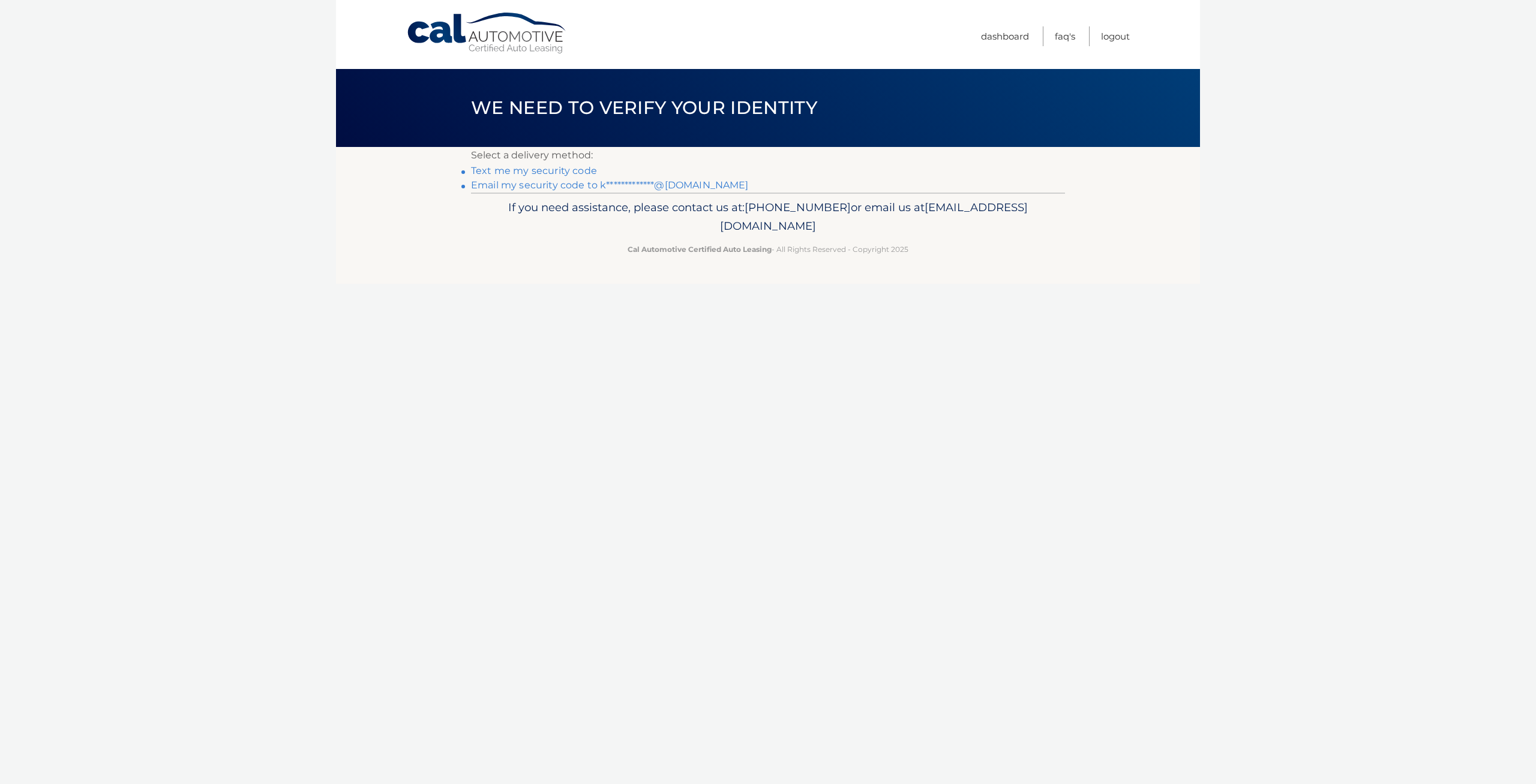
click at [574, 170] on link "Text me my security code" at bounding box center [533, 170] width 126 height 12
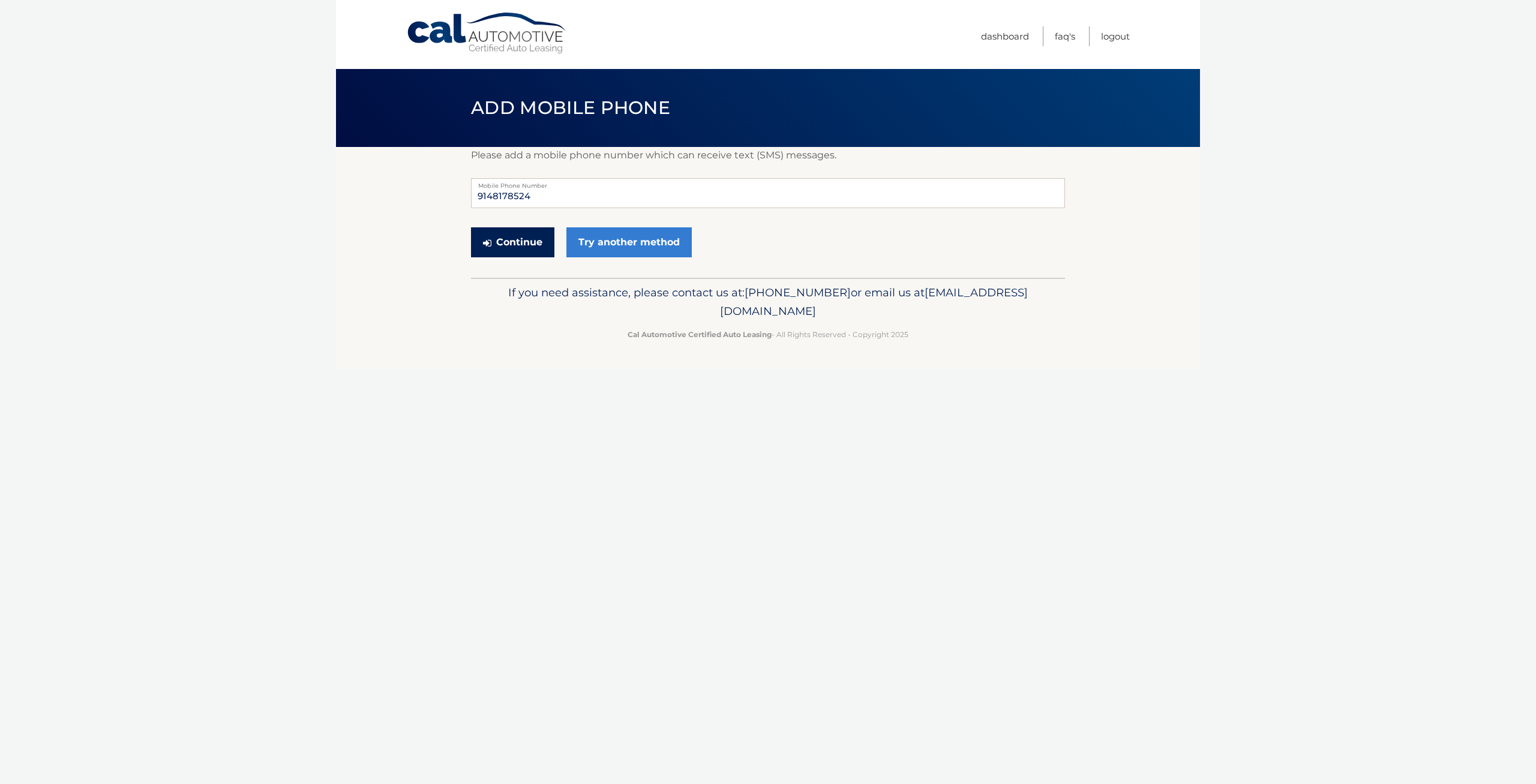
click at [516, 238] on button "Continue" at bounding box center [513, 242] width 84 height 30
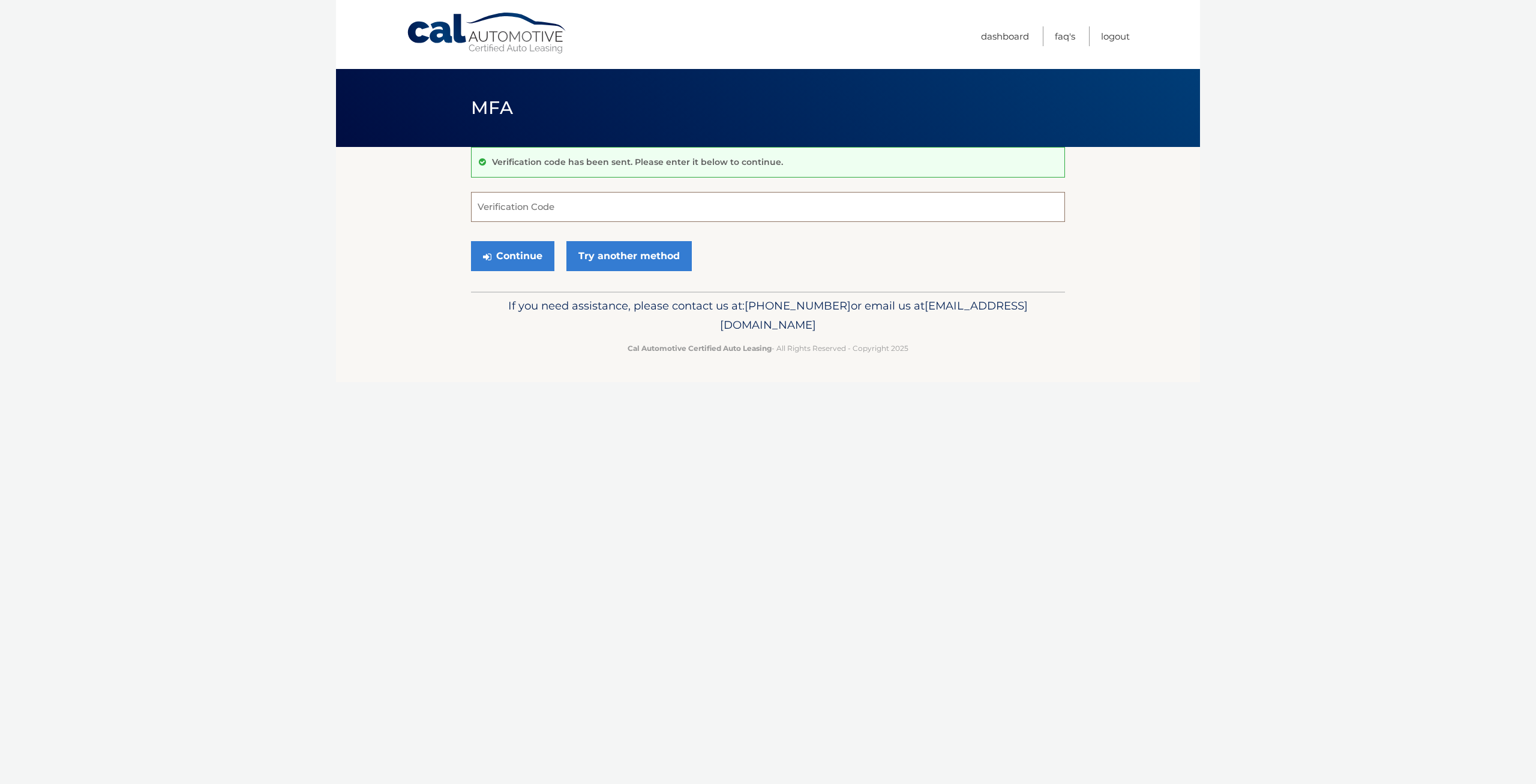
click at [526, 201] on input "Verification Code" at bounding box center [767, 207] width 594 height 30
click at [523, 207] on input "Verification Code" at bounding box center [767, 207] width 594 height 30
type input "670073"
click at [471, 241] on button "Continue" at bounding box center [513, 256] width 84 height 30
click at [533, 244] on button "Continue" at bounding box center [513, 256] width 84 height 30
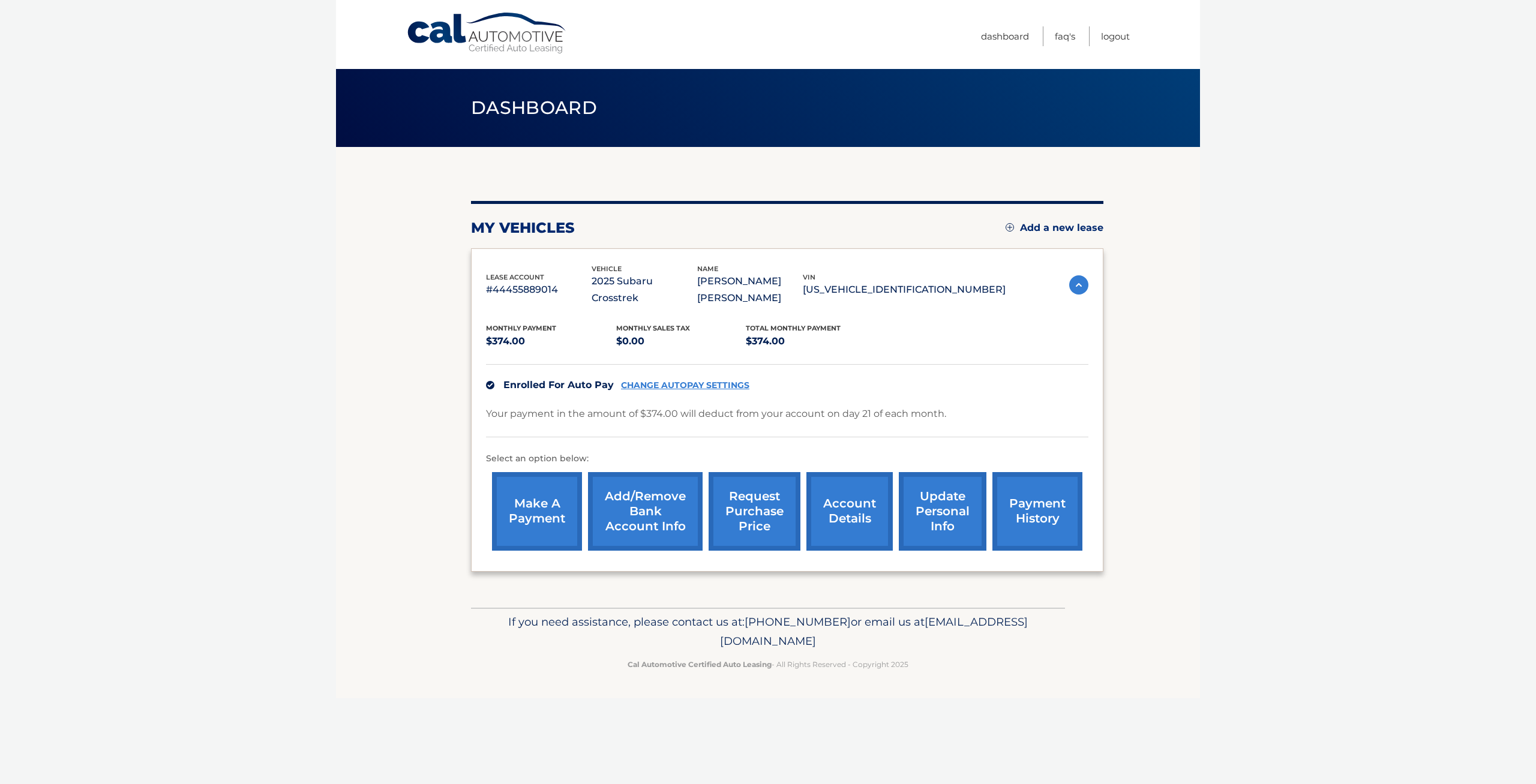
click at [687, 380] on link "CHANGE AUTOPAY SETTINGS" at bounding box center [685, 385] width 129 height 10
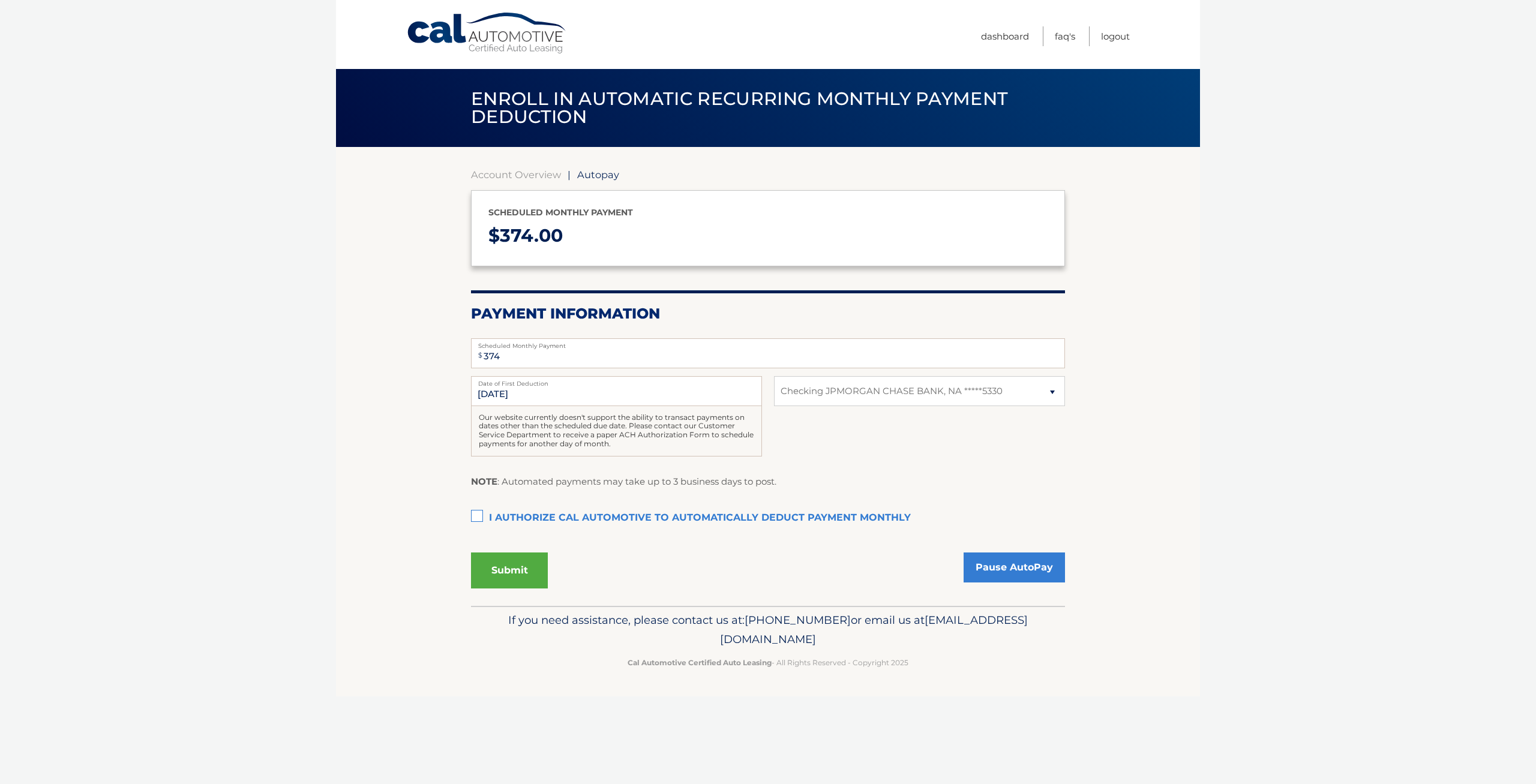
select select "ZGMzMTc5MmYtOTA1MS00Yjg2LWFhZDQtMDEwZDBmOTE1MDQ3"
click at [774, 376] on select "Select Bank Account Checking JPMORGAN CHASE BANK, NA *****5330" at bounding box center [920, 391] width 291 height 30
select select
click option "Select Bank Account" at bounding box center [0, 0] width 0 height 0
click at [774, 376] on select "Select Bank Account Checking JPMORGAN CHASE BANK, NA *****5330" at bounding box center [920, 391] width 291 height 30
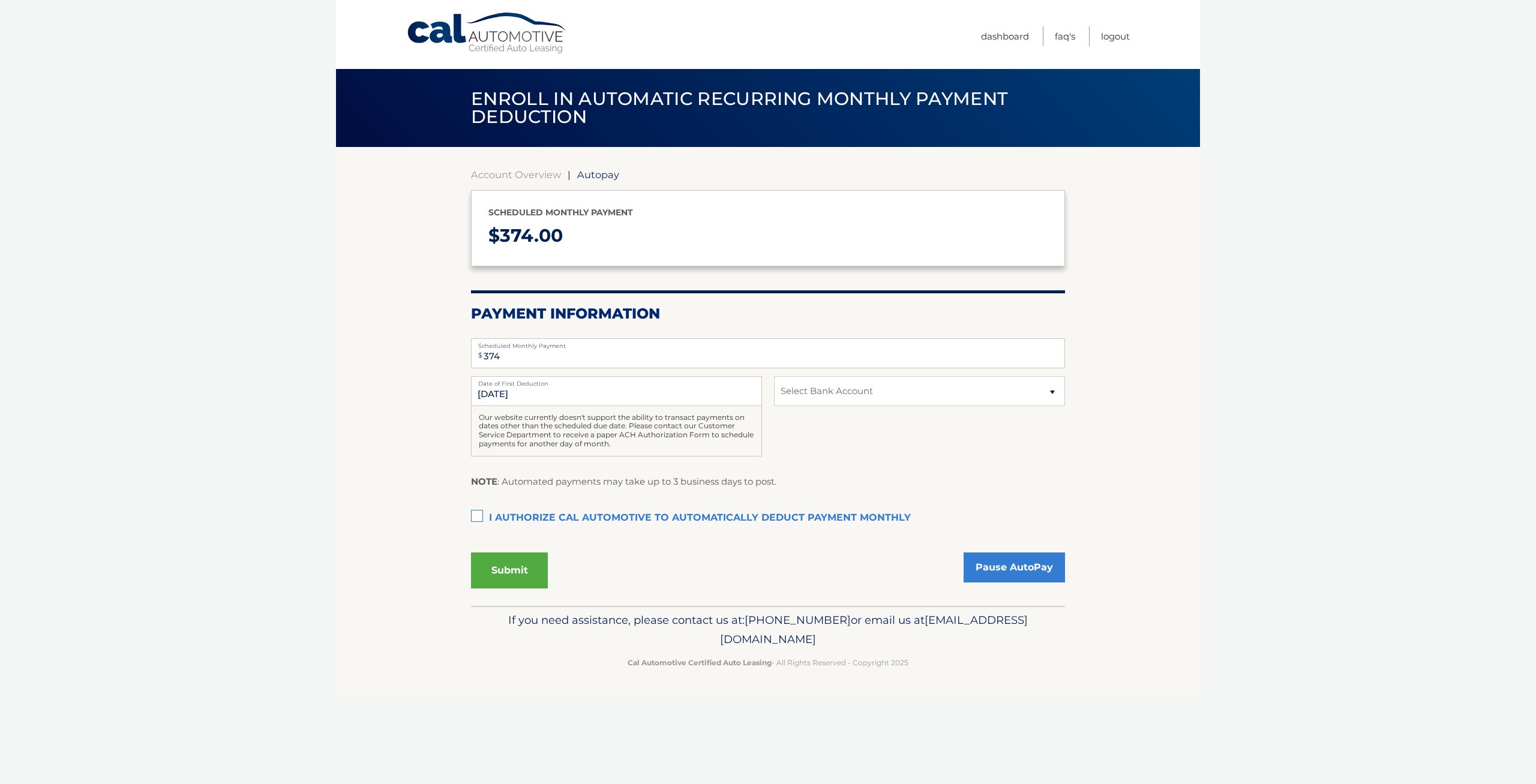
drag, startPoint x: 889, startPoint y: 393, endPoint x: 955, endPoint y: 482, distance: 110.8
click at [955, 482] on div "NOTE : Automated payments may take up to 3 business days to post." at bounding box center [767, 486] width 594 height 25
click at [774, 376] on select "Select Bank Account Checking JPMORGAN CHASE BANK, NA *****5330" at bounding box center [920, 391] width 291 height 30
click option "Select Bank Account" at bounding box center [0, 0] width 0 height 0
click at [774, 376] on select "Select Bank Account Checking JPMORGAN CHASE BANK, NA *****5330" at bounding box center [920, 391] width 291 height 30
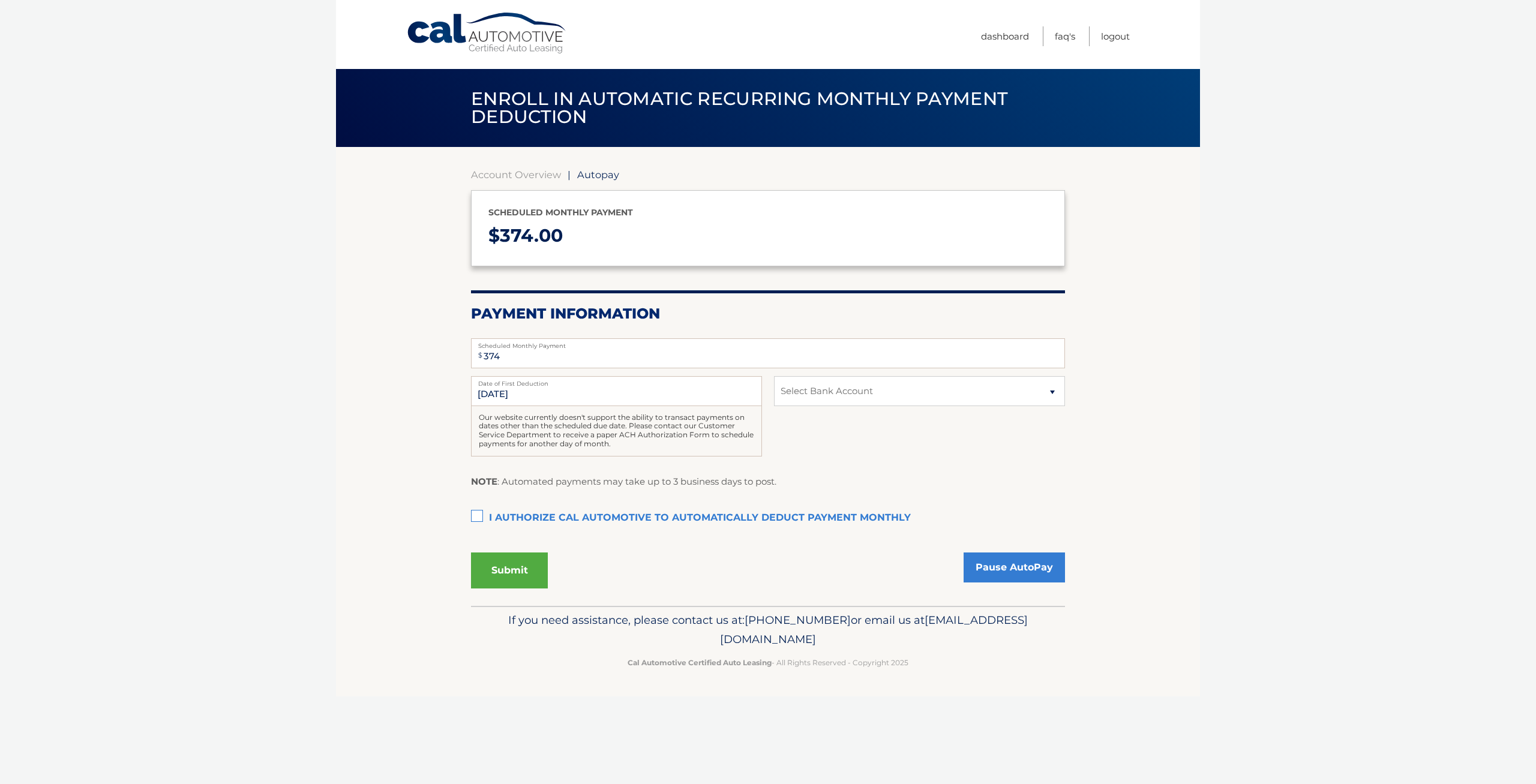
click at [695, 471] on fieldset "$ 374 Scheduled Monthly Payment Monthly Deduction cannot exceed amount of 2 mon…" at bounding box center [767, 468] width 594 height 276
click at [606, 172] on span "Autopay" at bounding box center [598, 174] width 42 height 12
click at [982, 39] on link "Dashboard" at bounding box center [1005, 36] width 48 height 20
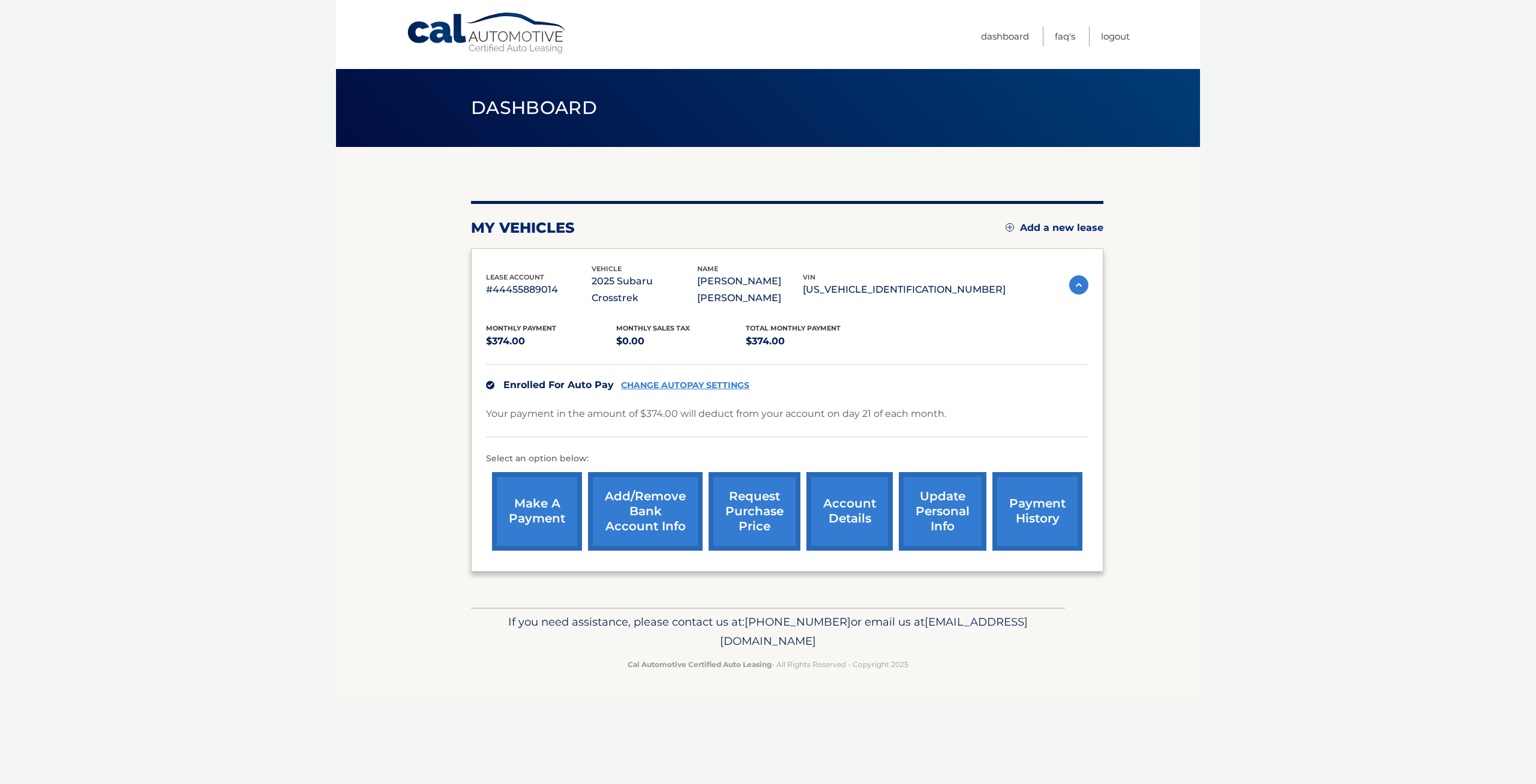
click at [639, 478] on link "Add/Remove bank account info" at bounding box center [645, 512] width 115 height 79
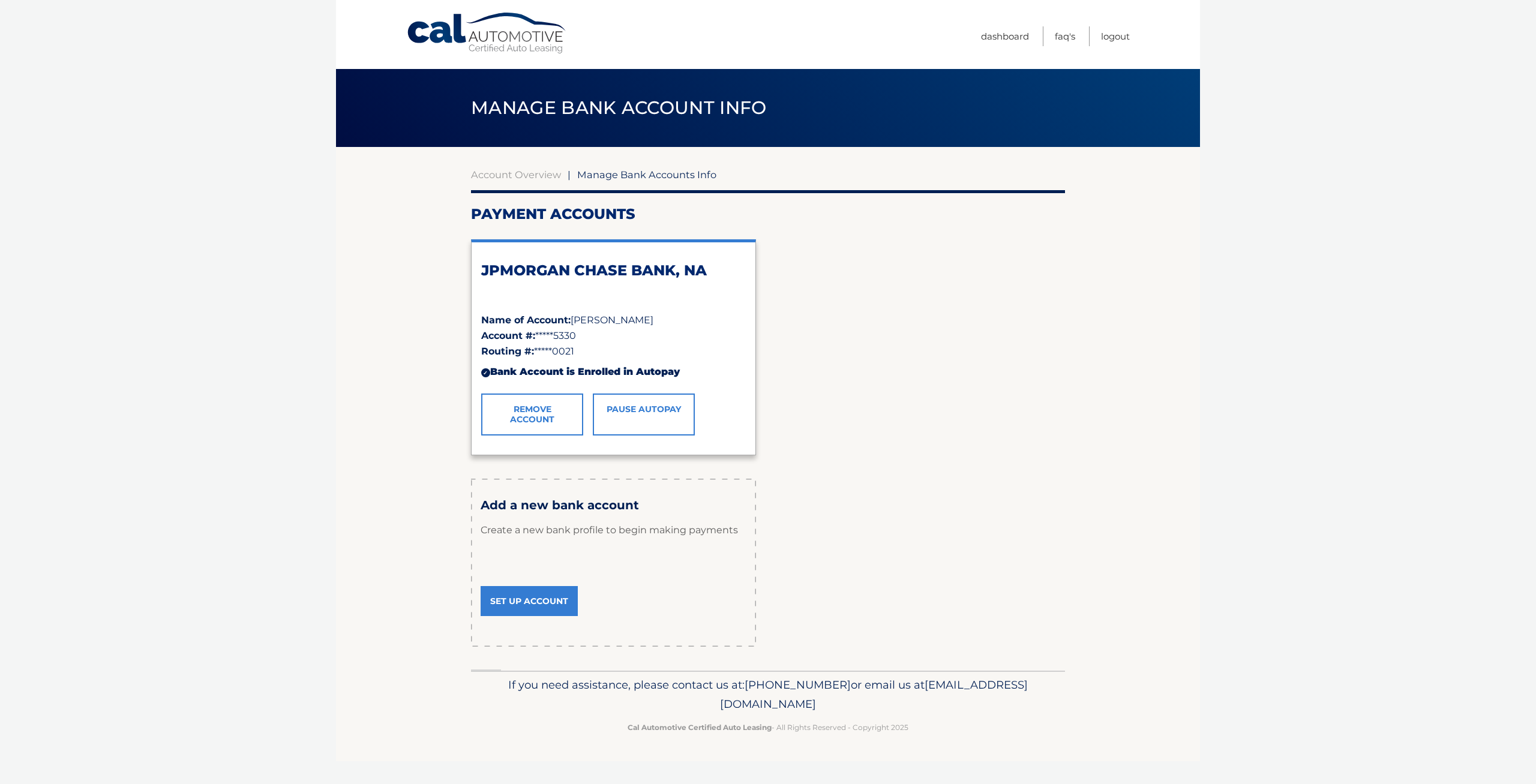
click at [543, 597] on link "Set Up Account" at bounding box center [530, 601] width 98 height 30
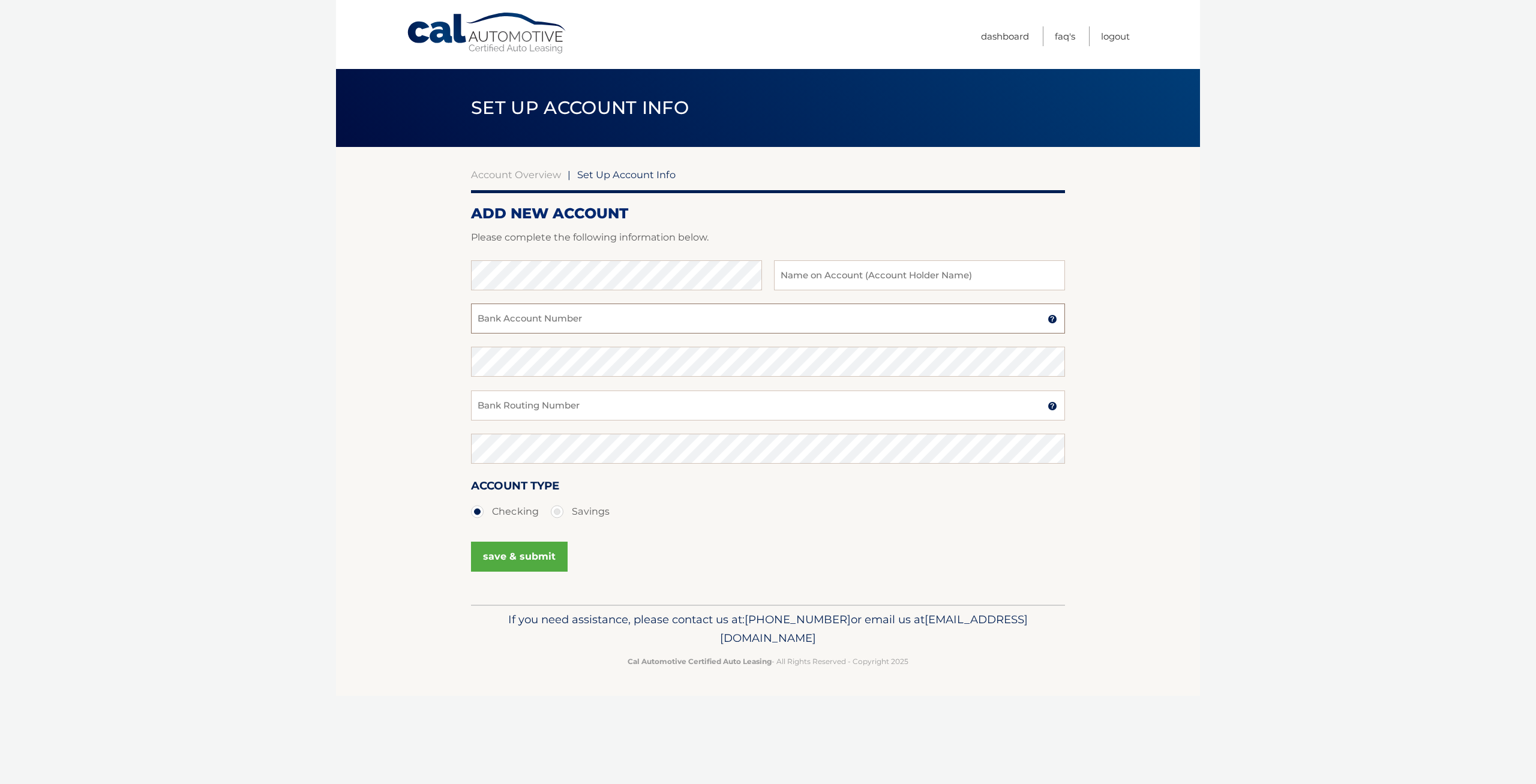
click at [559, 321] on input "Bank Account Number" at bounding box center [767, 318] width 594 height 30
click at [890, 288] on input "text" at bounding box center [920, 275] width 291 height 30
click at [886, 274] on input "text" at bounding box center [920, 275] width 291 height 30
type input "Kiara Tecson"
click at [660, 321] on input "Bank Account Number" at bounding box center [767, 318] width 594 height 30
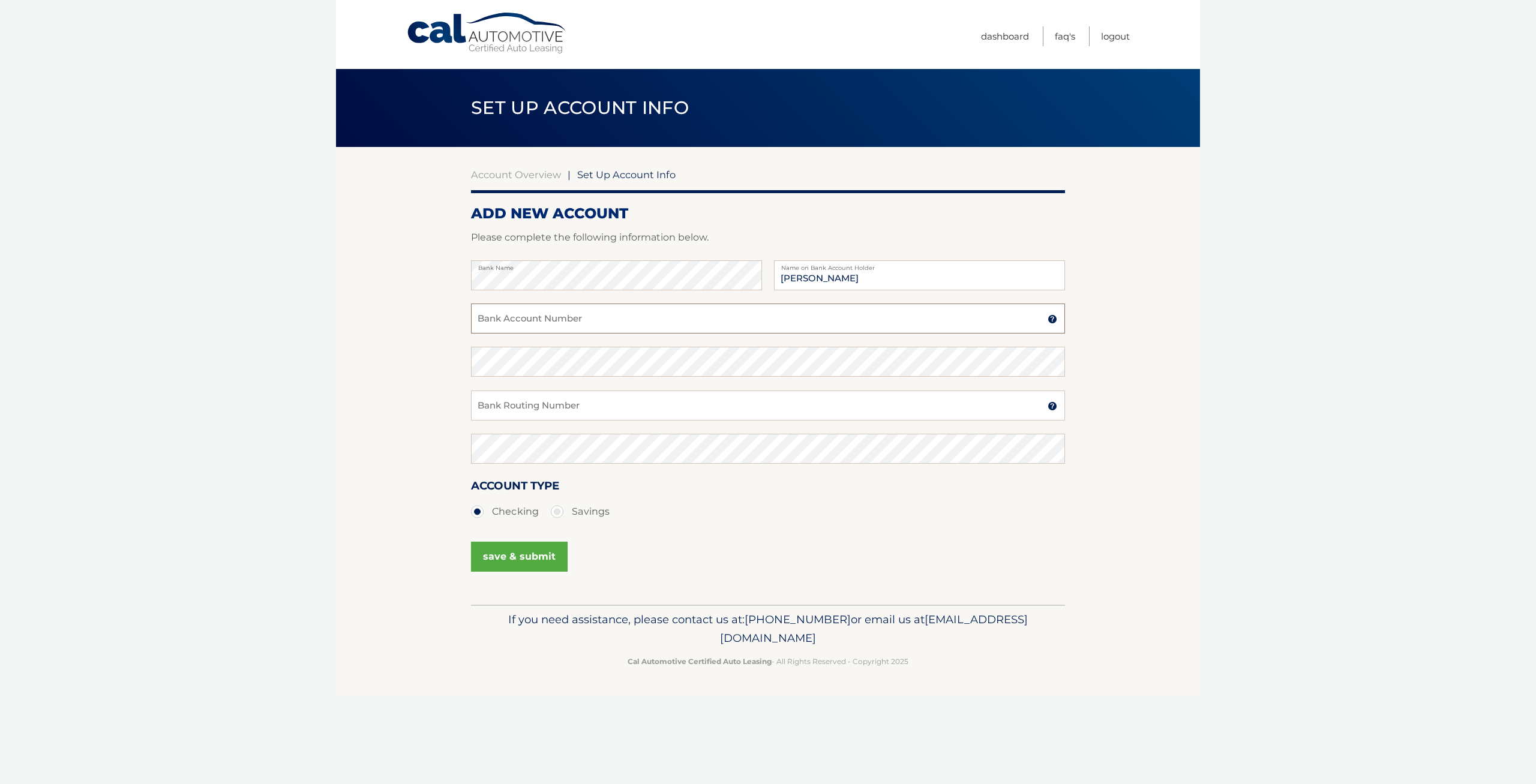
click at [660, 321] on input "Bank Account Number" at bounding box center [767, 318] width 594 height 30
type input "2901961485"
click at [532, 405] on input "Bank Routing Number" at bounding box center [767, 405] width 594 height 30
type input "021000021"
click at [552, 550] on button "save & submit" at bounding box center [519, 556] width 97 height 30
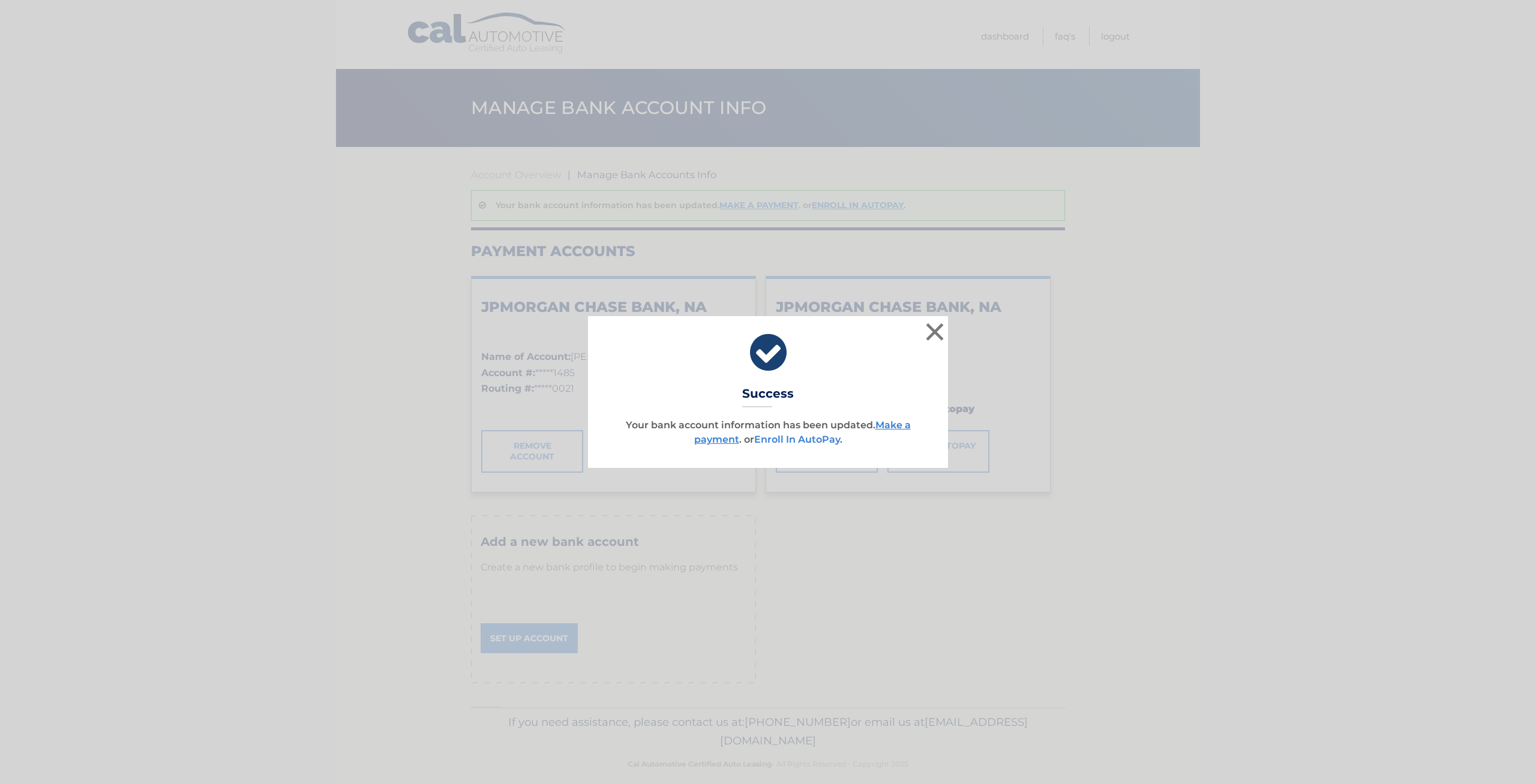
click at [811, 440] on link "Enroll In AutoPay" at bounding box center [797, 439] width 86 height 12
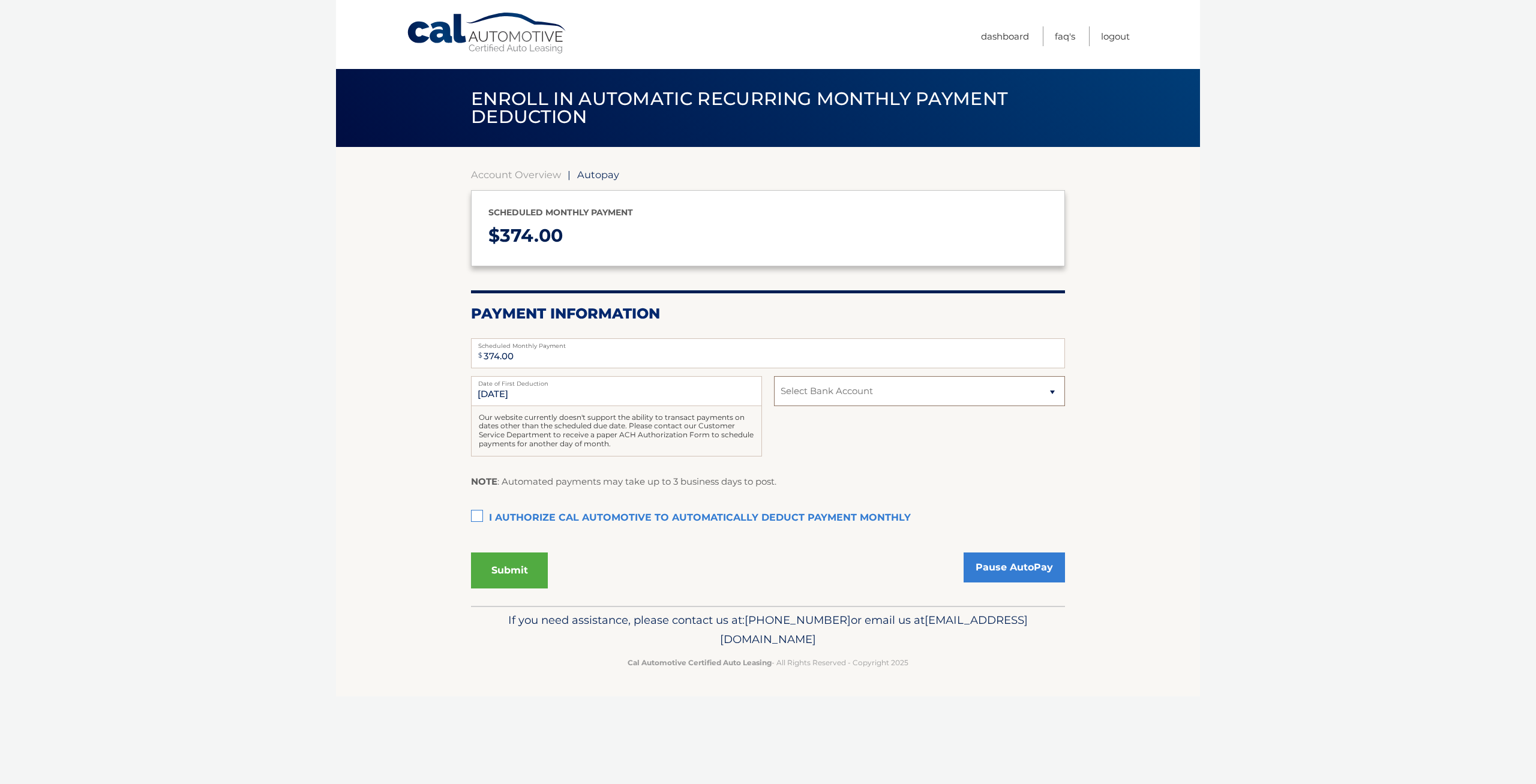
click at [774, 376] on select "Select Bank Account Checking JPMORGAN CHASE BANK, NA *****1485 Checking JPMORGA…" at bounding box center [920, 391] width 291 height 30
select select "MzRlYWYwOWItNzg4Zi00NmY4LWFjMjYtYjRiZGU4NWRhODk2"
click option "Checking JPMORGAN CHASE BANK, NA *****1485" at bounding box center [0, 0] width 0 height 0
click at [475, 515] on label "I authorize cal automotive to automatically deduct payment monthly This checkbo…" at bounding box center [767, 518] width 594 height 24
click at [0, 0] on input "I authorize cal automotive to automatically deduct payment monthly This checkbo…" at bounding box center [0, 0] width 0 height 0
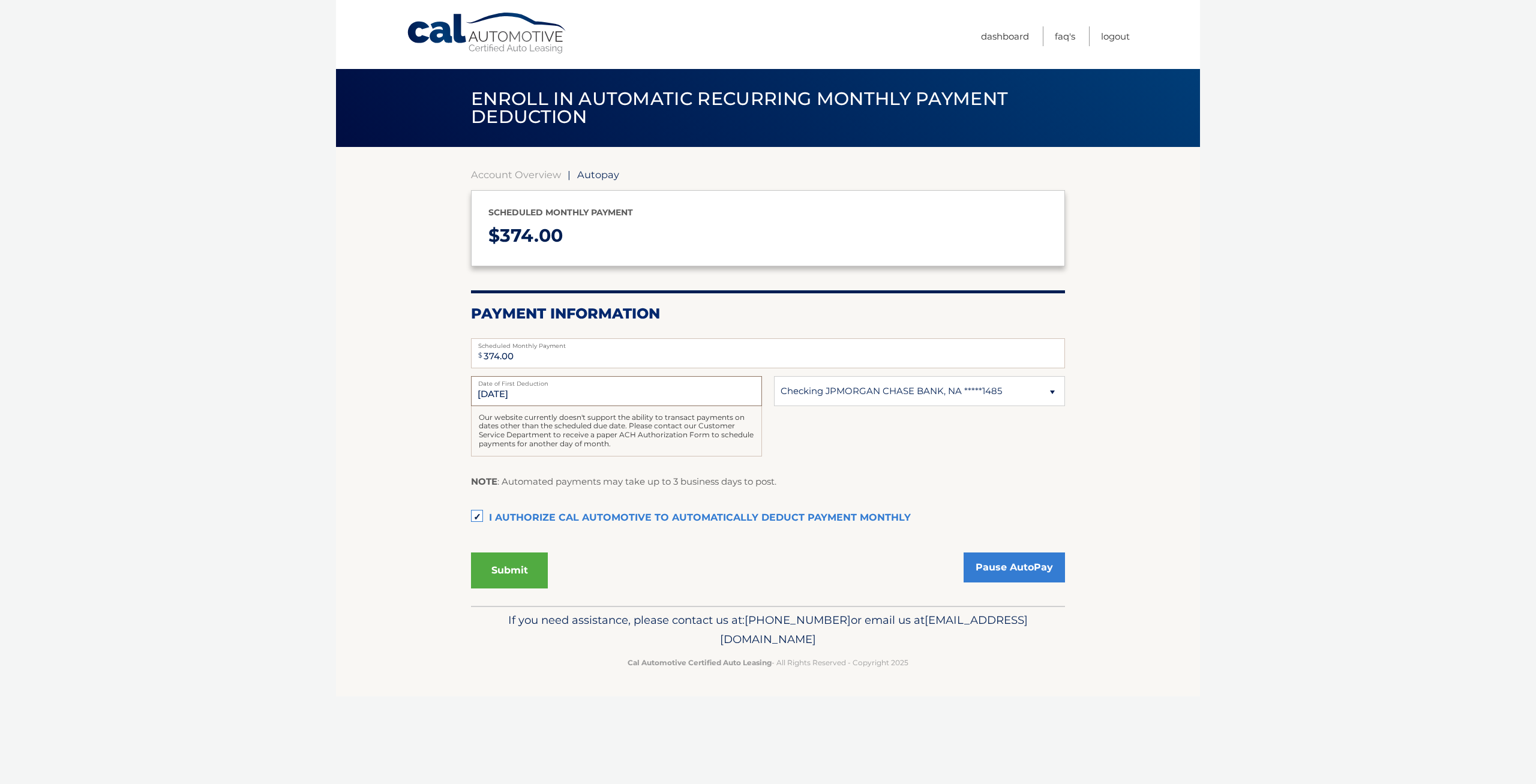
click at [493, 394] on input "8/21/2025" at bounding box center [616, 391] width 291 height 30
click at [510, 390] on input "8/21/2025" at bounding box center [616, 391] width 291 height 30
click at [500, 570] on button "Submit" at bounding box center [509, 570] width 77 height 36
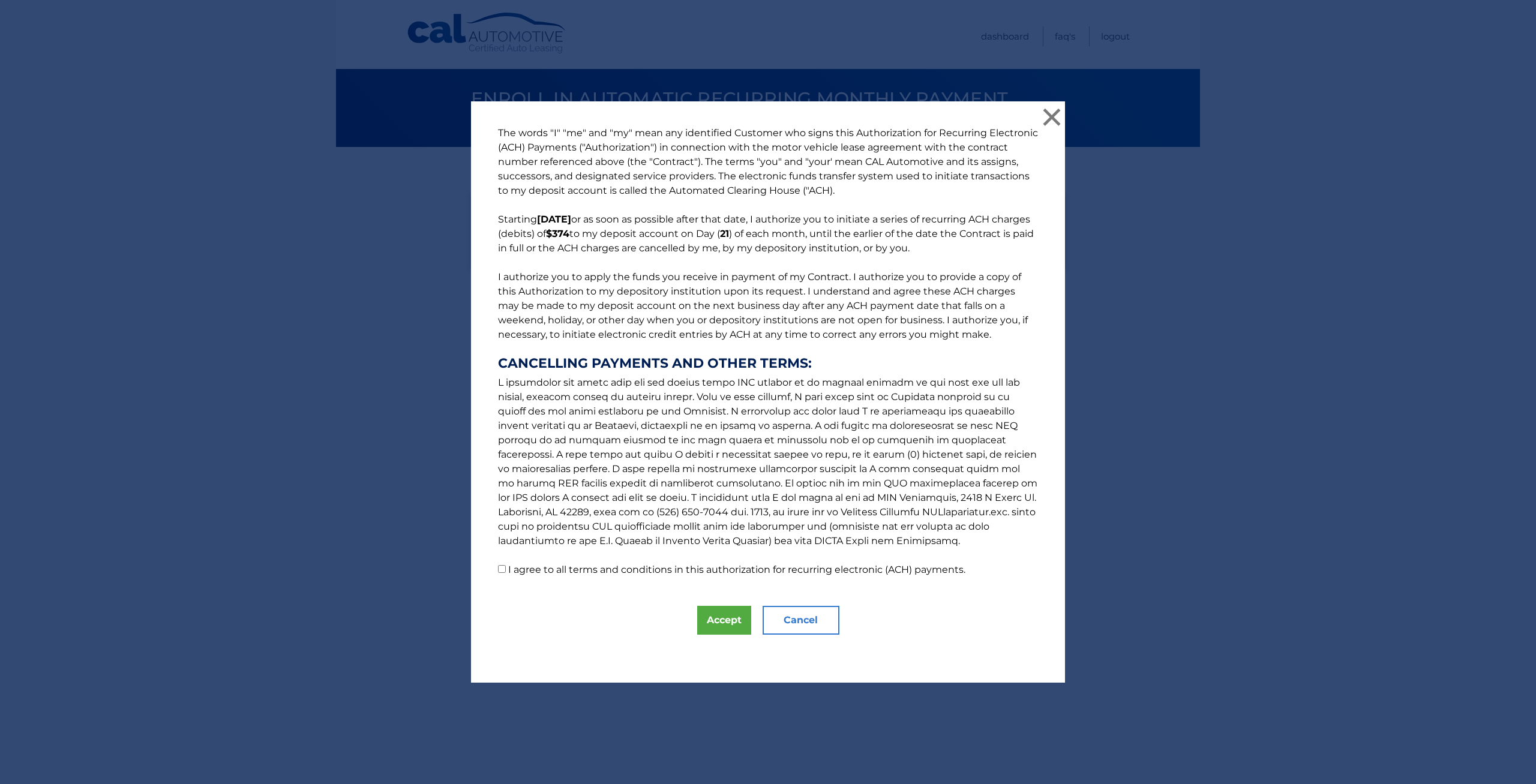
click at [502, 567] on input "I agree to all terms and conditions in this authorization for recurring electro…" at bounding box center [502, 569] width 8 height 8
checkbox input "true"
click at [720, 616] on button "Accept" at bounding box center [724, 620] width 54 height 29
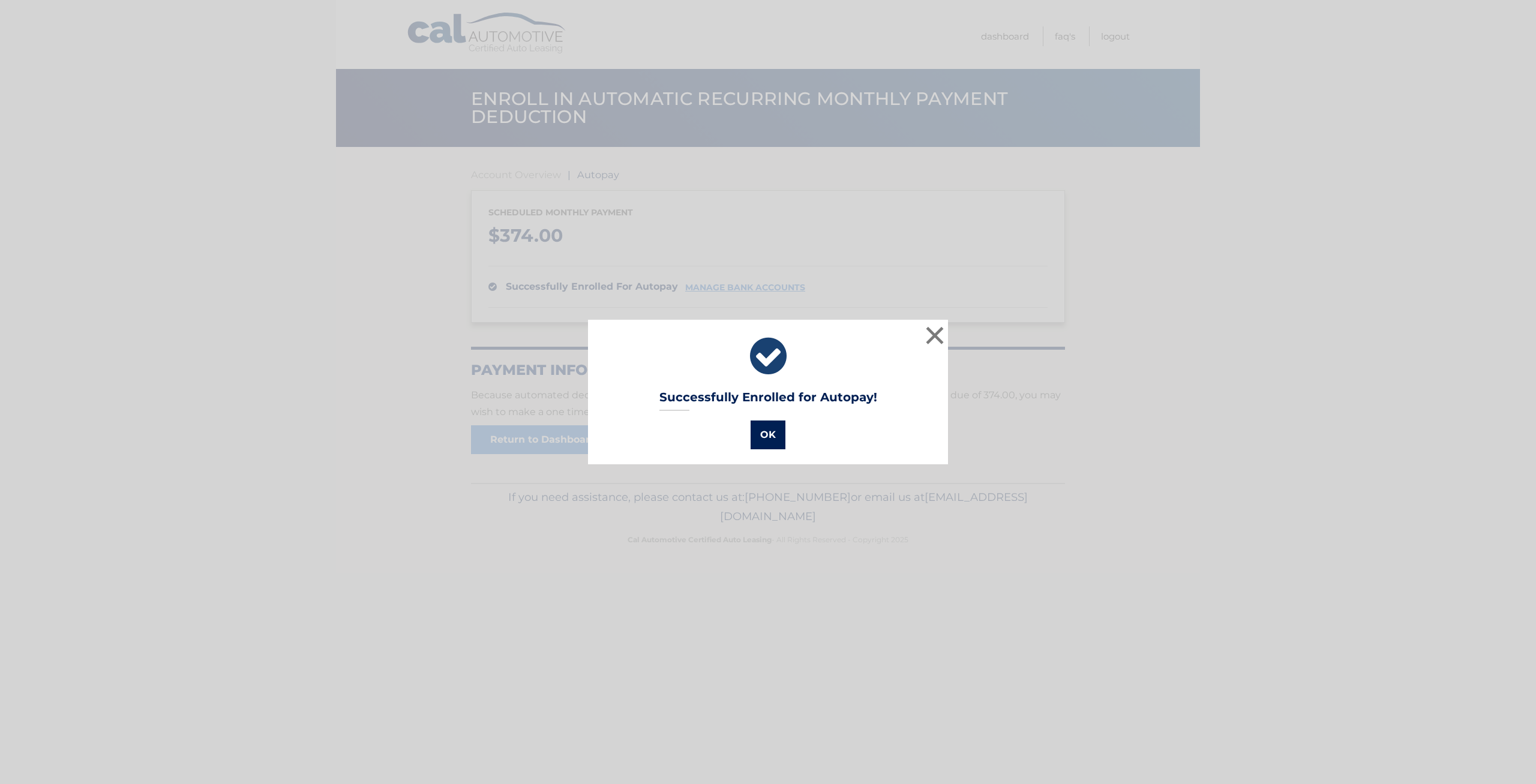
click at [761, 432] on button "OK" at bounding box center [767, 434] width 35 height 29
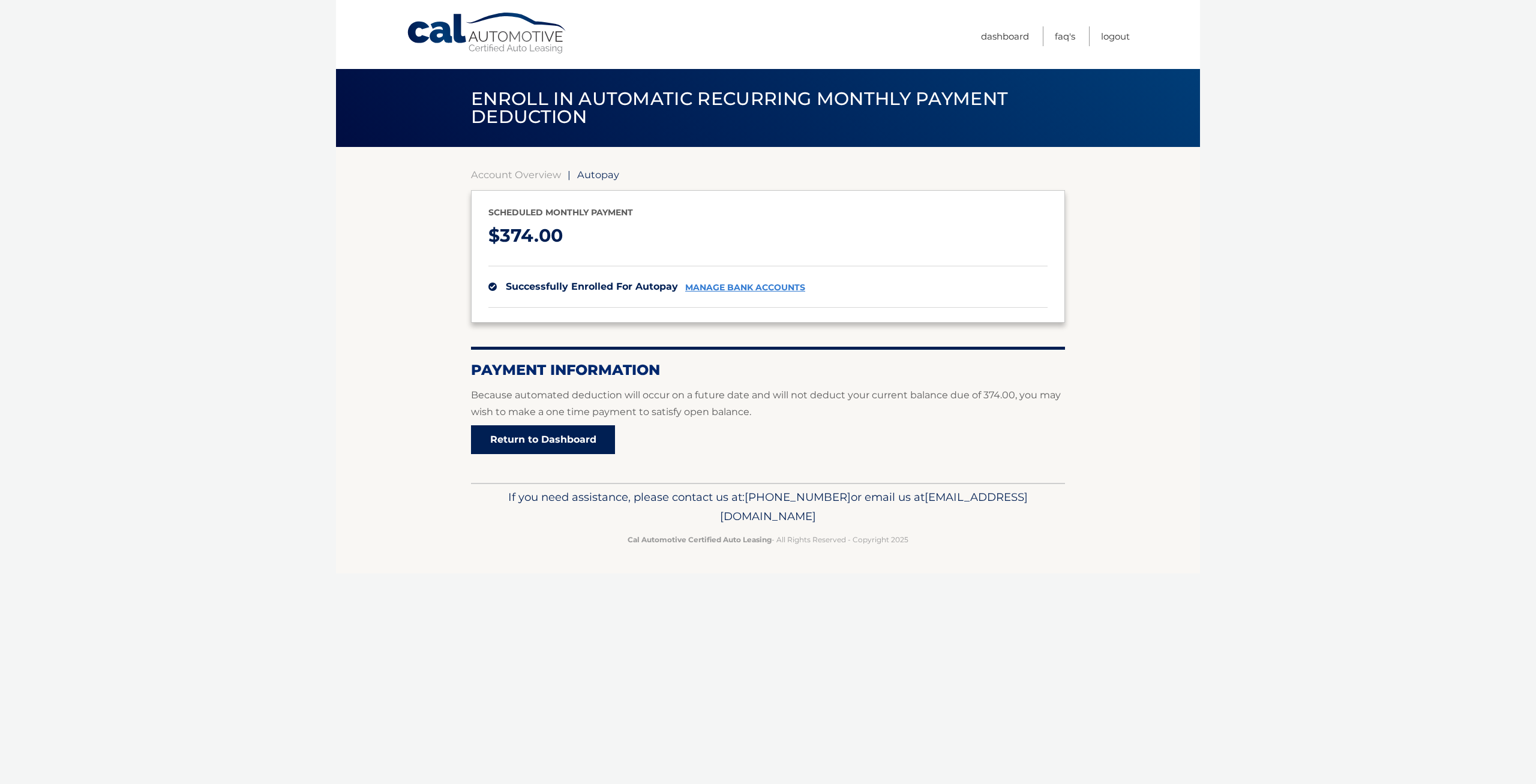
click at [530, 453] on link "Return to Dashboard" at bounding box center [543, 439] width 144 height 29
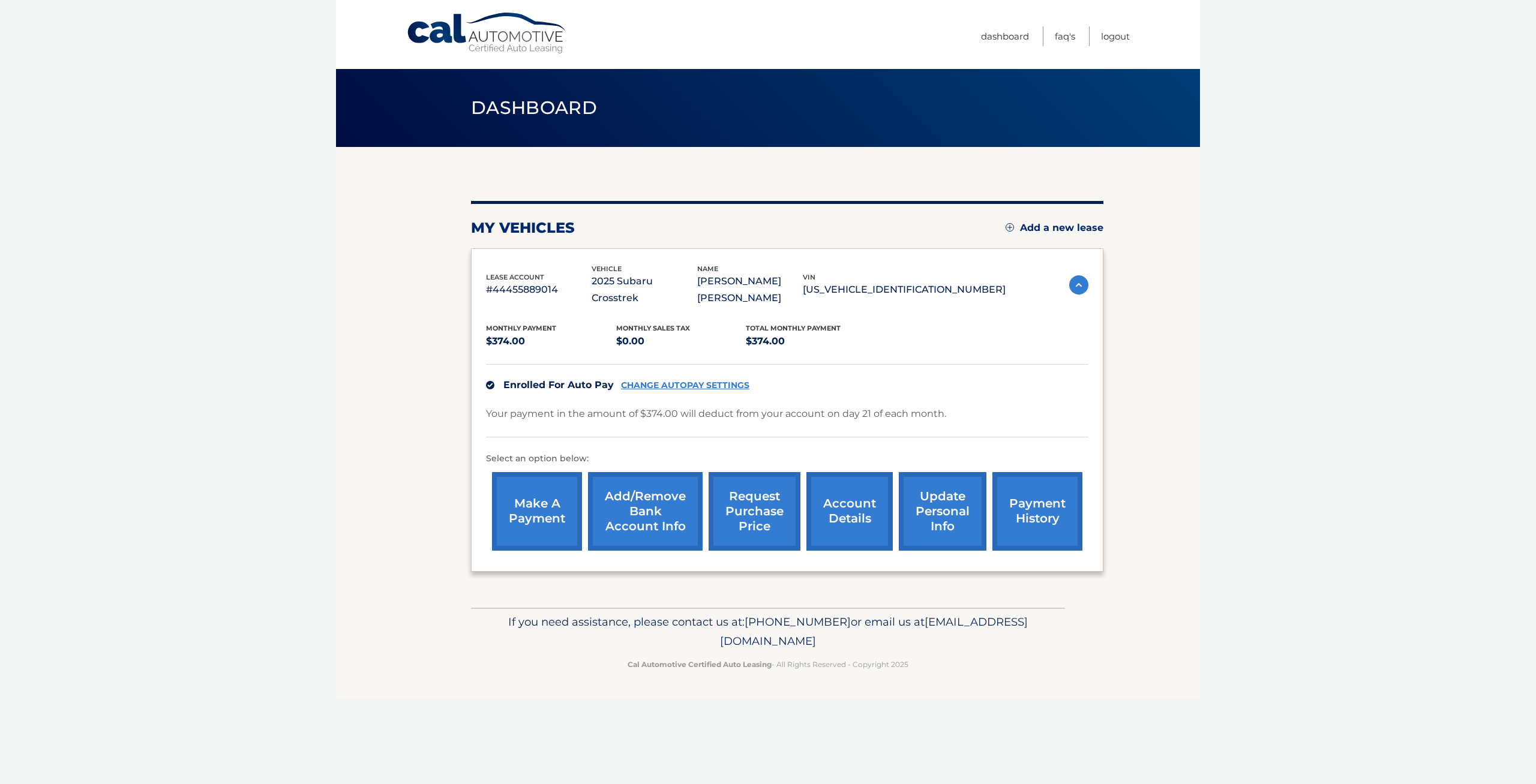
click at [688, 380] on link "CHANGE AUTOPAY SETTINGS" at bounding box center [685, 385] width 129 height 10
